Goal: Information Seeking & Learning: Check status

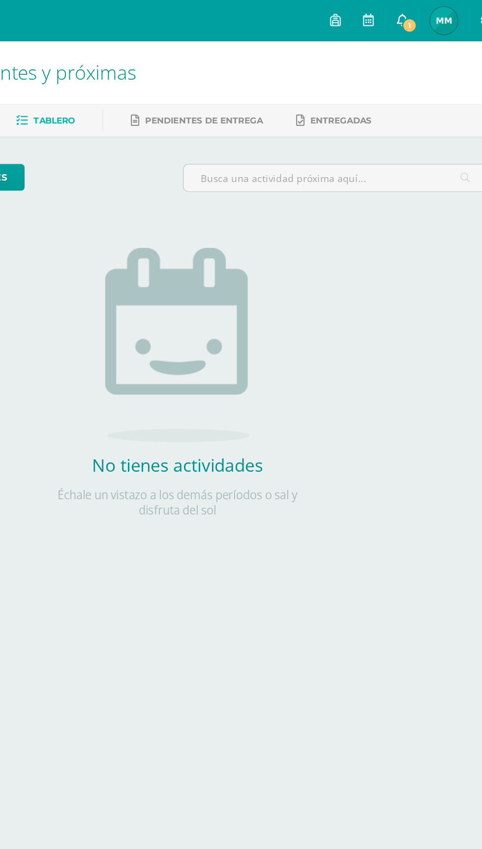
click at [412, 20] on span "1" at bounding box center [406, 18] width 11 height 11
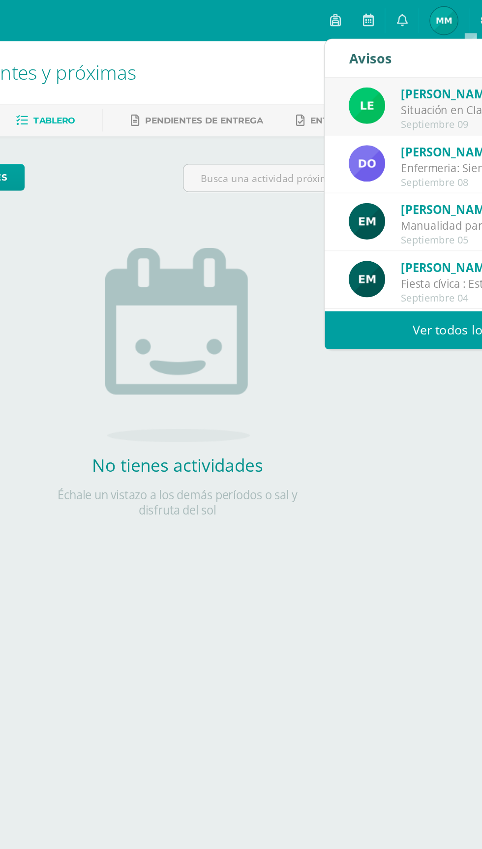
click at [436, 70] on div "[PERSON_NAME] te envió un aviso" at bounding box center [469, 66] width 137 height 13
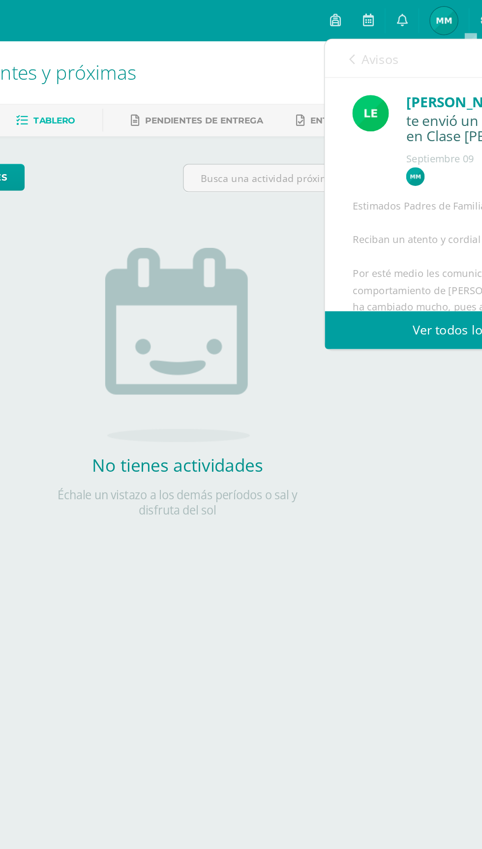
click at [415, 229] on link "Ver todos los avisos" at bounding box center [450, 235] width 208 height 27
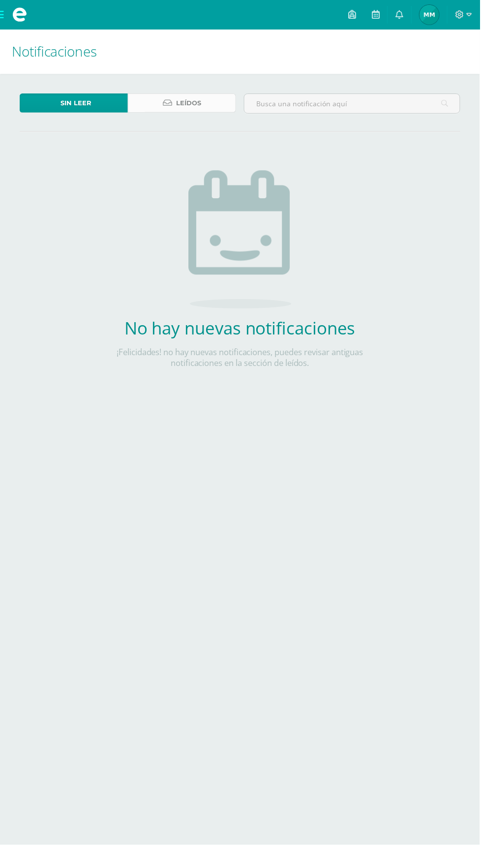
click at [203, 94] on link "Leídos" at bounding box center [182, 103] width 109 height 19
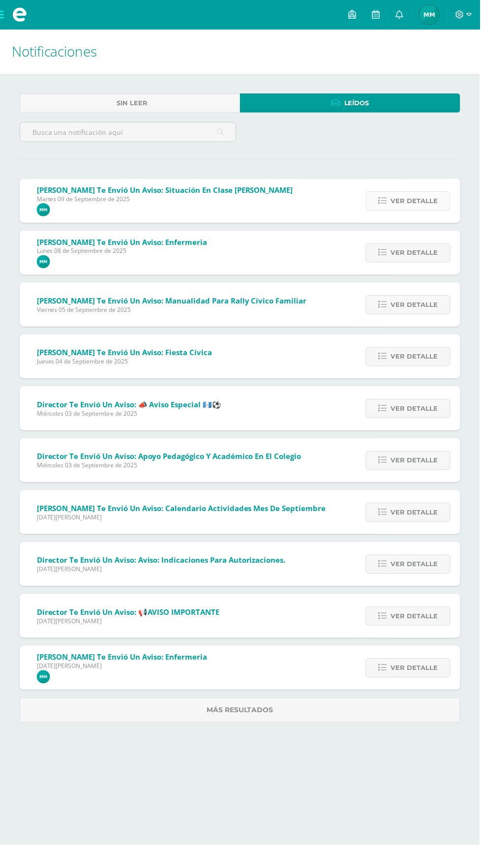
click at [431, 196] on span "Ver detalle" at bounding box center [415, 202] width 47 height 18
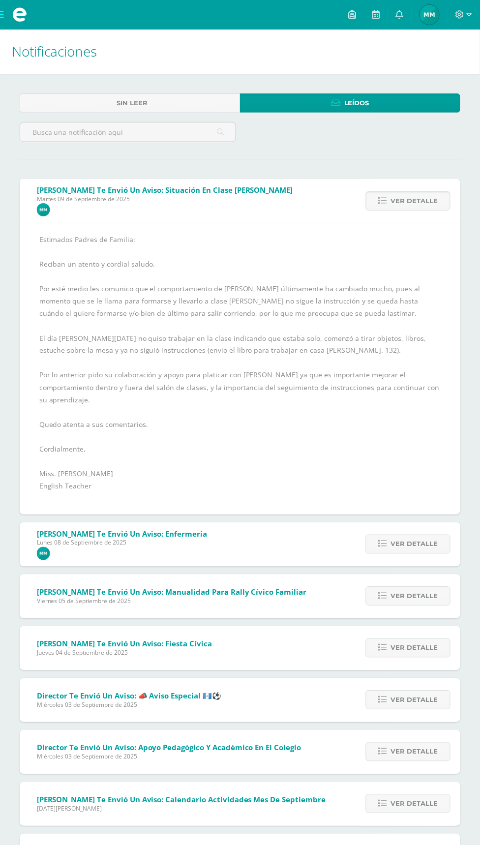
click at [392, 468] on div "Estimados Padres de Familia: Reciban un atento y cordial saludo. Por esté medio…" at bounding box center [240, 370] width 403 height 272
click at [398, 477] on div "Estimados Padres de Familia: Reciban un atento y cordial saludo. Por esté medio…" at bounding box center [240, 370] width 403 height 272
click at [430, 203] on span "Ver detalle" at bounding box center [415, 202] width 47 height 18
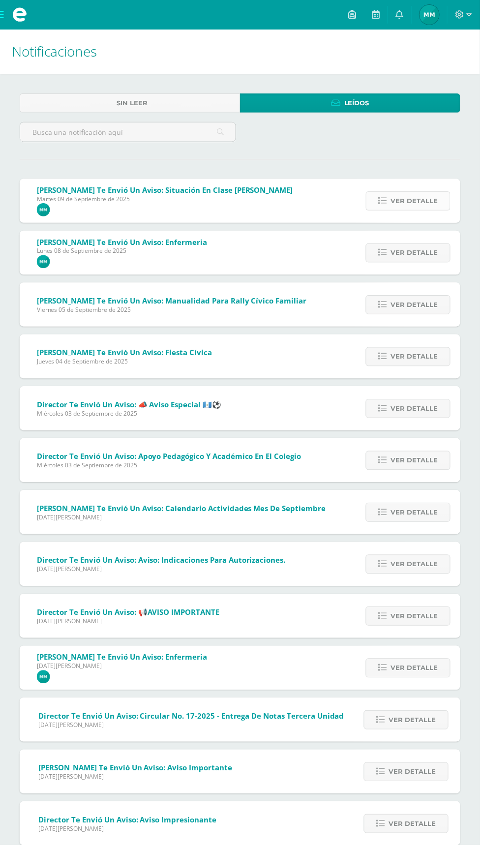
click at [444, 208] on link "Ver detalle" at bounding box center [409, 201] width 85 height 19
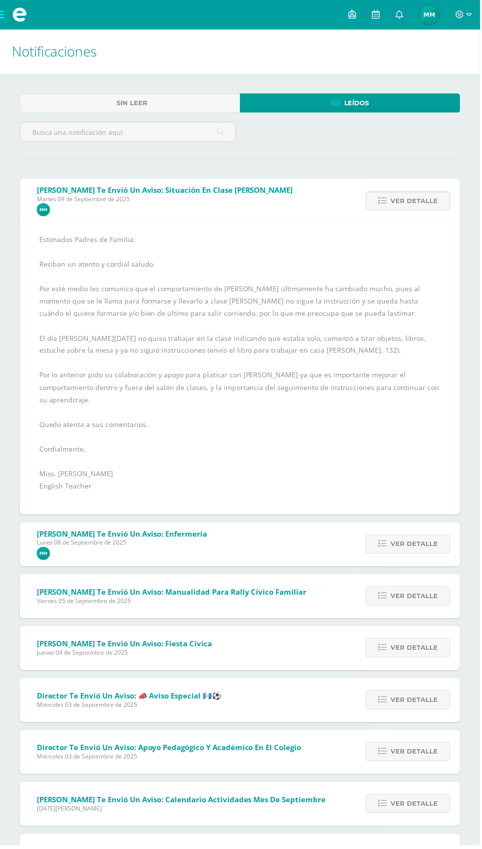
click at [356, 427] on div "Estimados Padres de Familia: Reciban un atento y cordial saludo. Por esté medio…" at bounding box center [240, 370] width 403 height 272
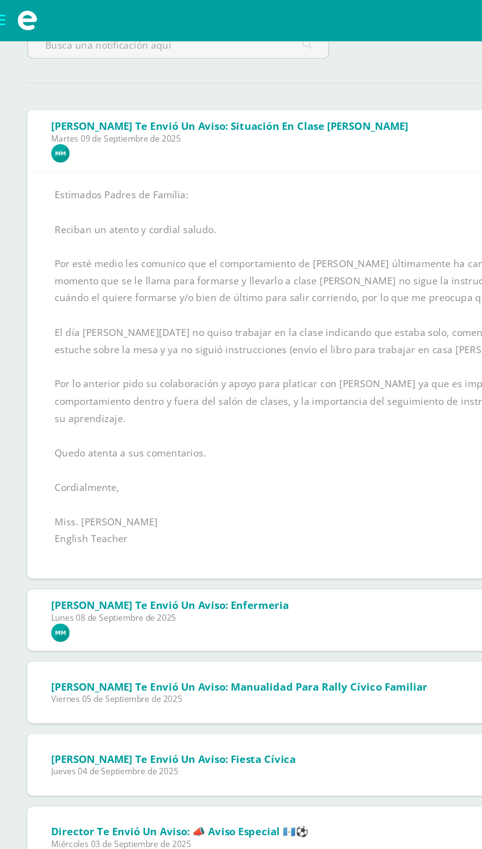
scroll to position [13, 0]
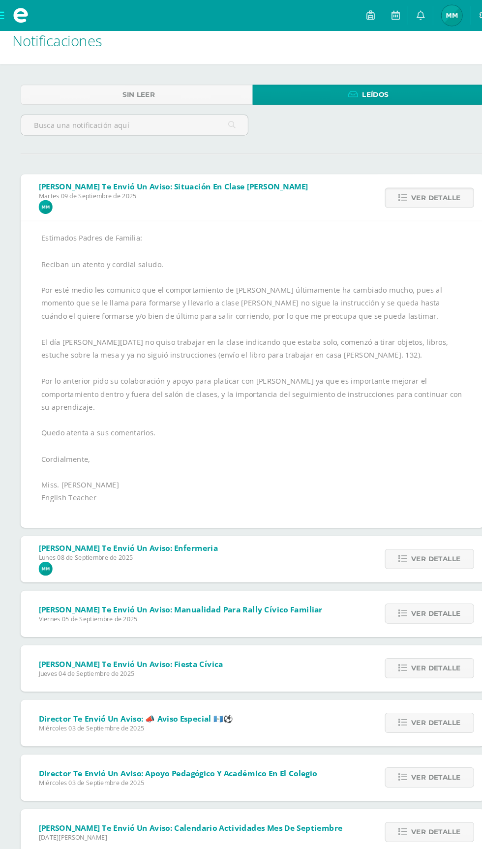
click at [290, 466] on div "Estimados Padres de Familia: Reciban un atento y cordial saludo. Por esté medio…" at bounding box center [240, 357] width 403 height 272
click at [329, 448] on div "Estimados Padres de Familia: Reciban un atento y cordial saludo. Por esté medio…" at bounding box center [240, 357] width 403 height 272
click at [309, 436] on div "Estimados Padres de Familia: Reciban un atento y cordial saludo. Por esté medio…" at bounding box center [240, 357] width 403 height 272
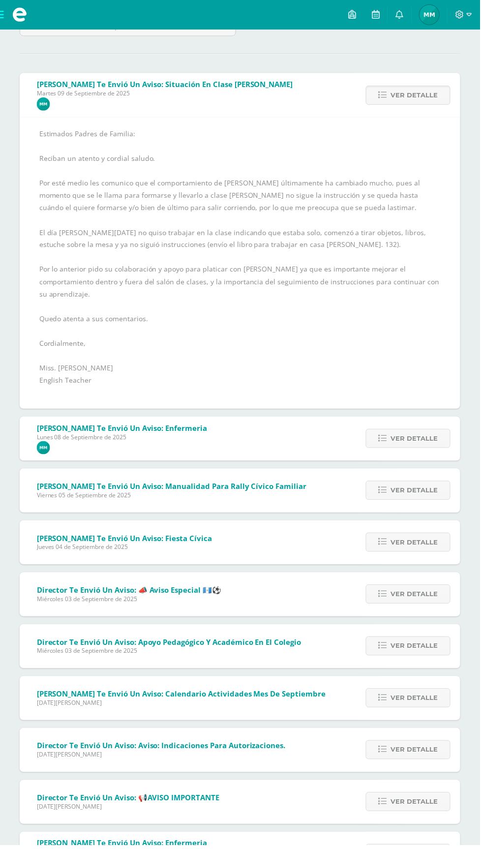
scroll to position [0, 0]
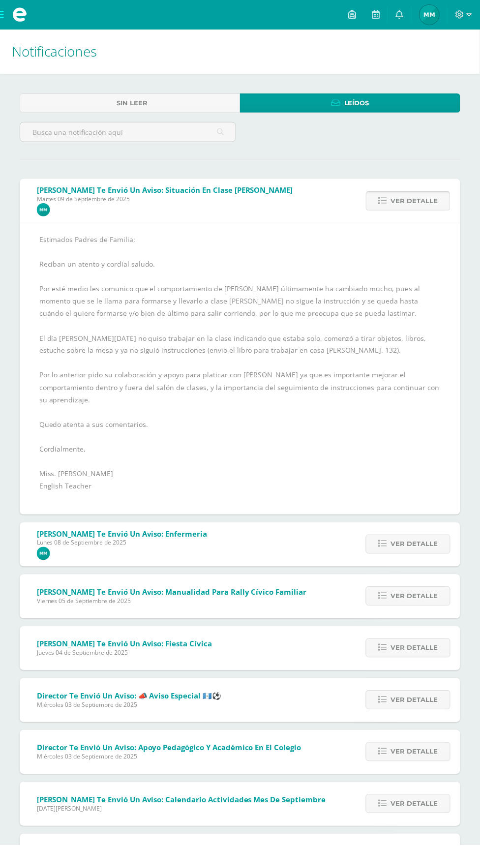
click at [432, 195] on span "Ver detalle" at bounding box center [415, 202] width 47 height 18
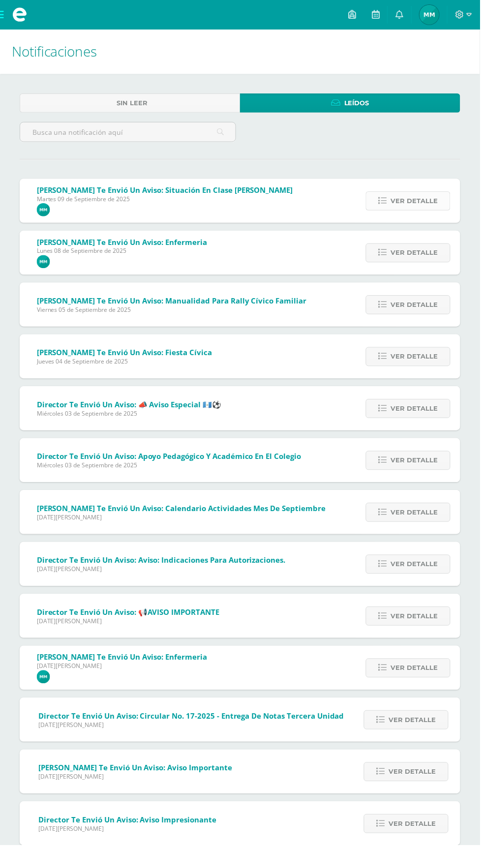
click at [435, 197] on span "Ver detalle" at bounding box center [415, 202] width 47 height 18
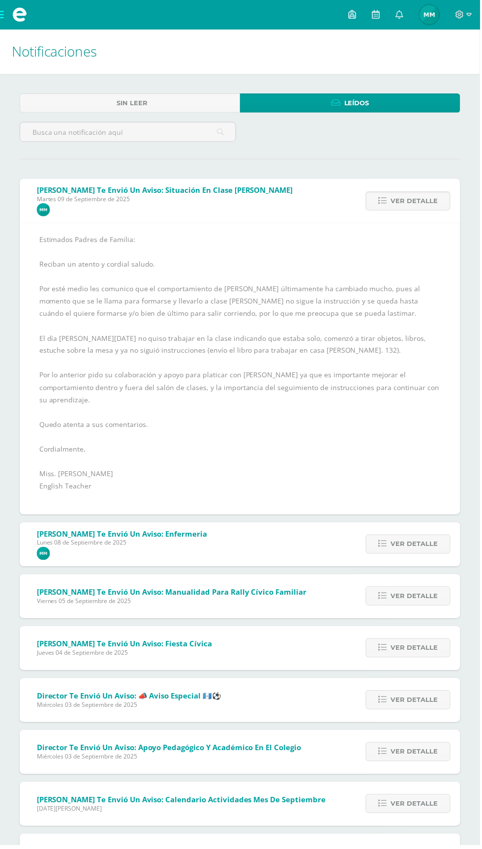
click at [355, 468] on div "Estimados Padres de Familia: Reciban un atento y cordial saludo. Por esté medio…" at bounding box center [240, 370] width 403 height 272
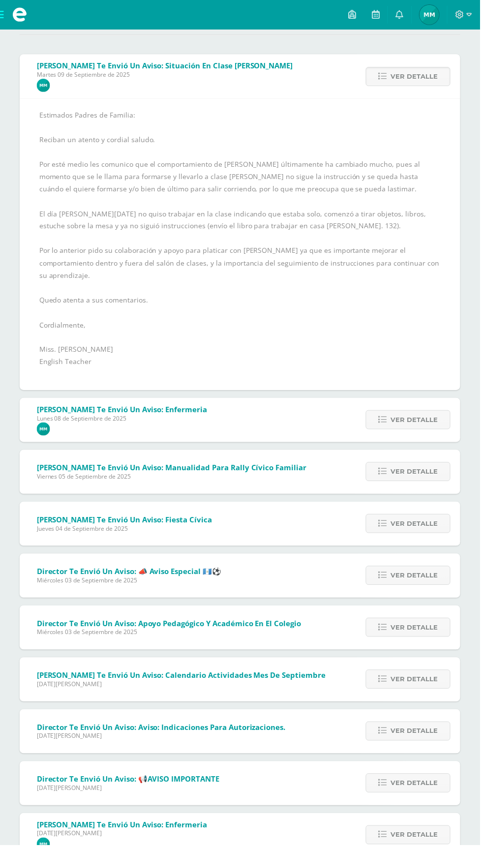
scroll to position [13, 0]
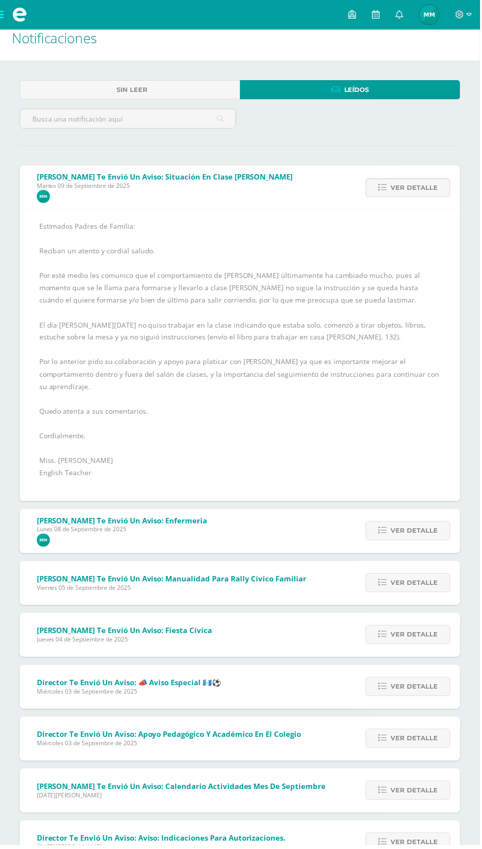
click at [350, 448] on div "Estimados Padres de Familia: Reciban un atento y cordial saludo. Por esté medio…" at bounding box center [240, 357] width 403 height 272
click at [472, 26] on div at bounding box center [465, 15] width 32 height 30
click at [466, 17] on icon at bounding box center [461, 14] width 9 height 9
click at [441, 67] on span "Cerrar sesión" at bounding box center [442, 66] width 44 height 9
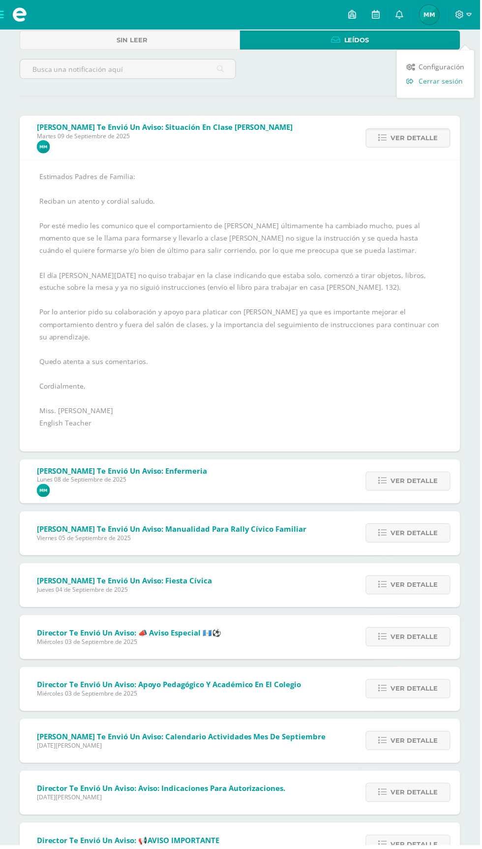
scroll to position [85, 0]
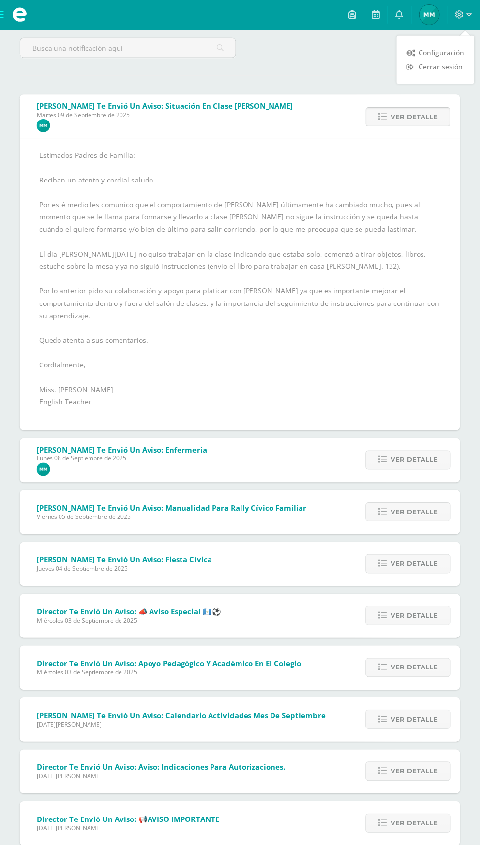
click at [423, 117] on span "Ver detalle" at bounding box center [415, 117] width 47 height 18
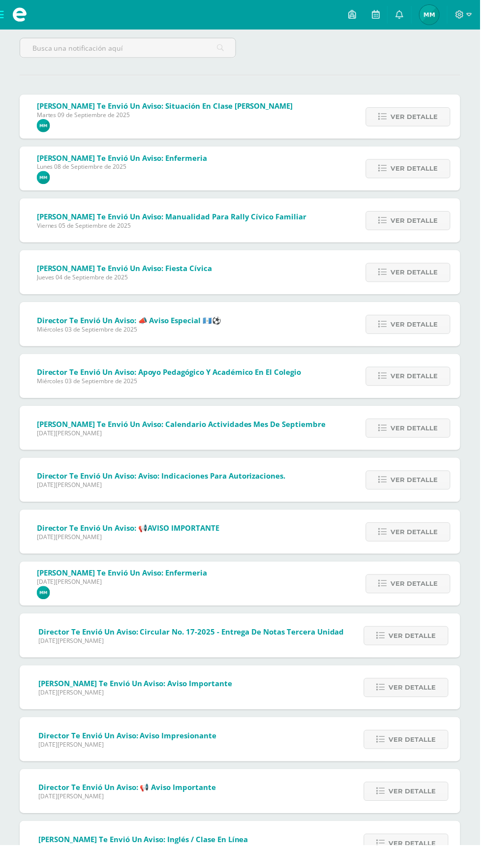
click at [61, 126] on span "Lesly te envió un aviso: Situación en Clase de Inglés Martes 09 de Septiembre d…" at bounding box center [165, 116] width 257 height 31
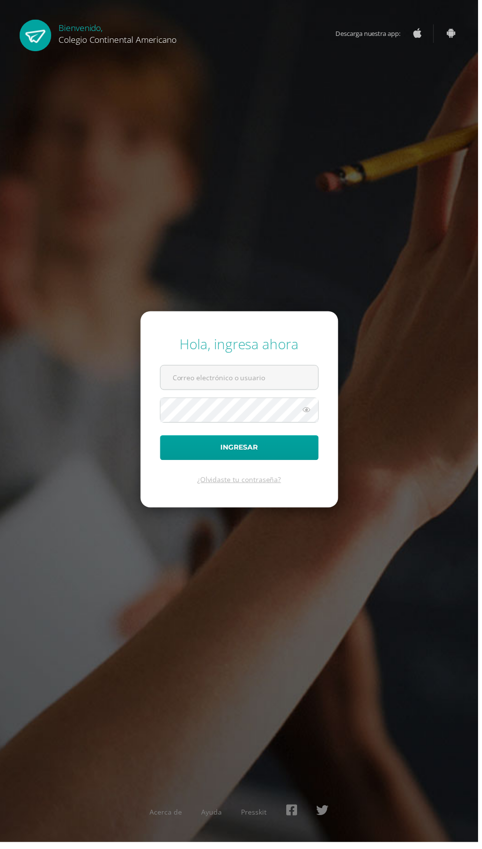
scroll to position [2, 0]
